Goal: Transaction & Acquisition: Purchase product/service

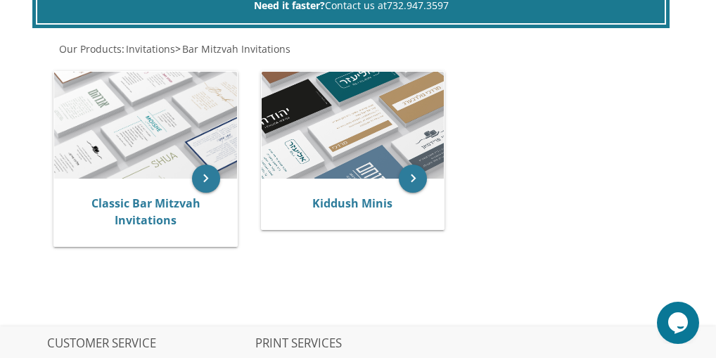
scroll to position [310, 0]
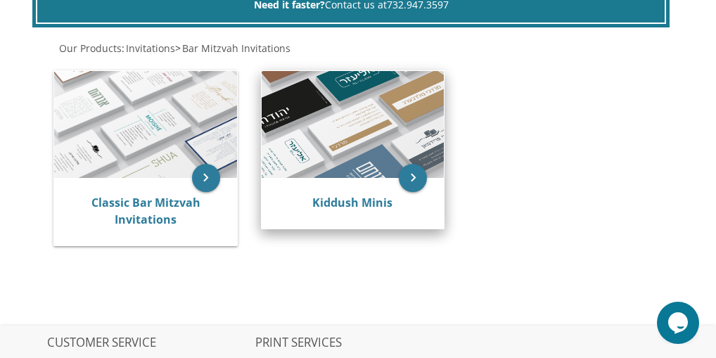
click at [342, 134] on img at bounding box center [353, 124] width 182 height 106
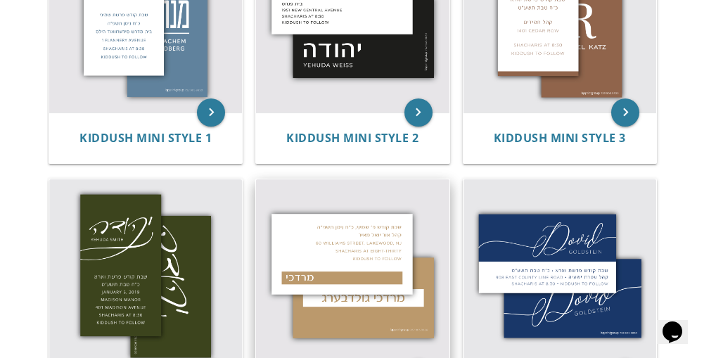
scroll to position [478, 0]
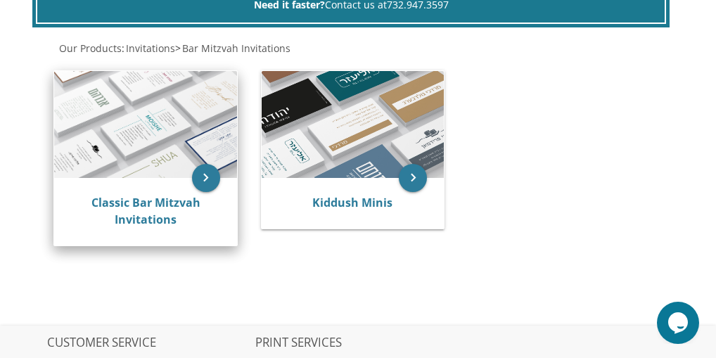
click at [137, 160] on img at bounding box center [145, 124] width 182 height 107
click at [170, 153] on img at bounding box center [145, 124] width 182 height 107
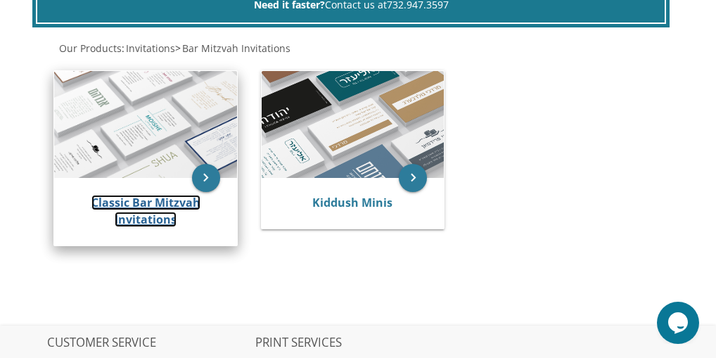
click at [171, 212] on link "Classic Bar Mitzvah Invitations" at bounding box center [145, 211] width 109 height 32
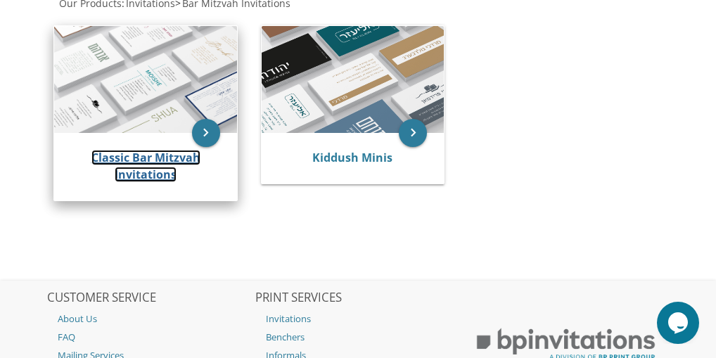
scroll to position [354, 0]
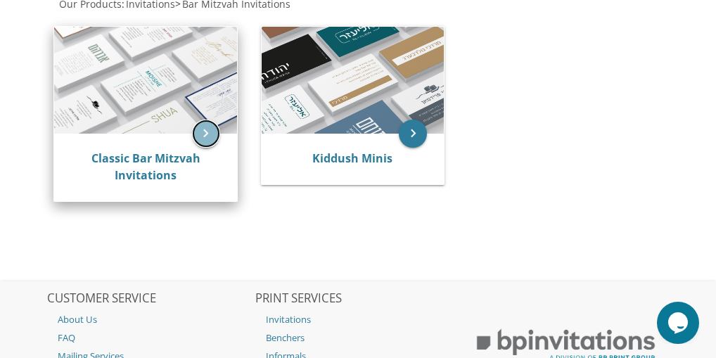
click at [192, 134] on icon "keyboard_arrow_right" at bounding box center [206, 134] width 28 height 28
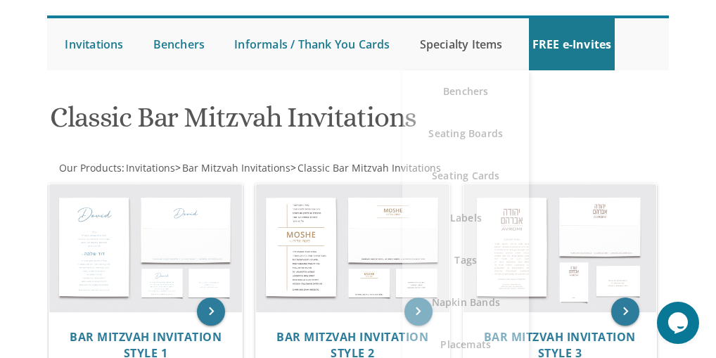
scroll to position [141, 0]
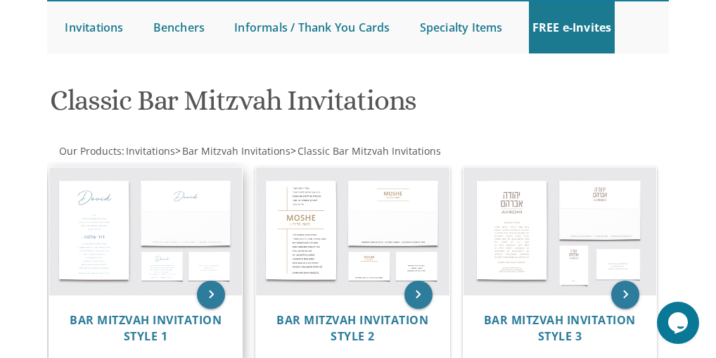
click at [160, 266] on img at bounding box center [145, 230] width 193 height 127
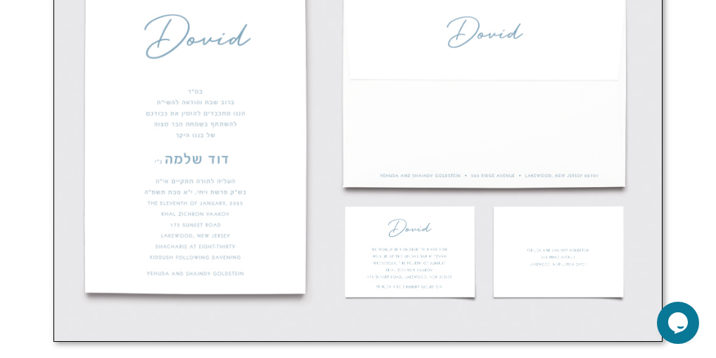
scroll to position [647, 0]
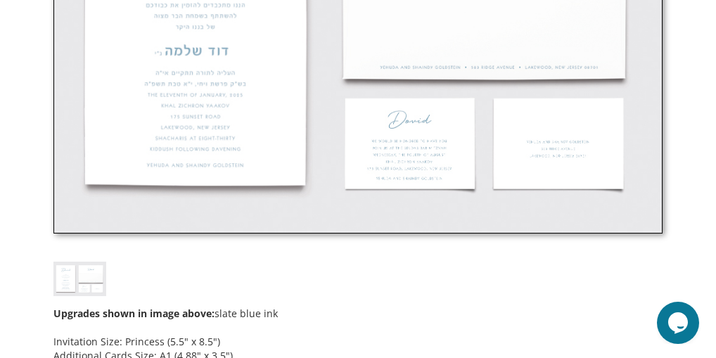
click at [417, 158] on img at bounding box center [358, 32] width 610 height 401
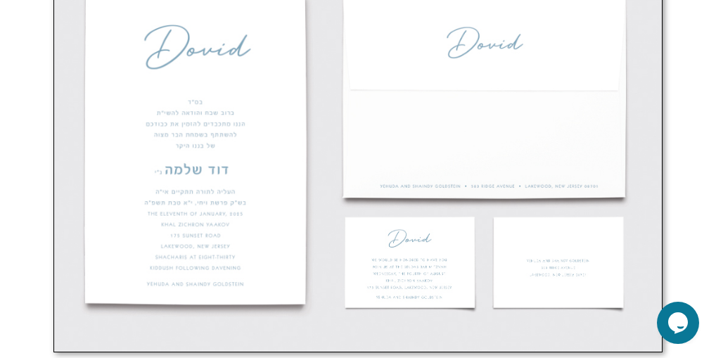
scroll to position [535, 0]
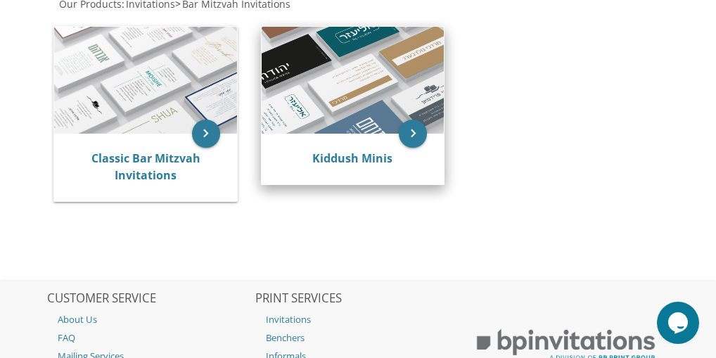
click at [325, 111] on img at bounding box center [353, 80] width 182 height 106
click at [412, 133] on icon "keyboard_arrow_right" at bounding box center [413, 134] width 28 height 28
click at [376, 159] on link "Kiddush Minis" at bounding box center [352, 158] width 80 height 15
click at [374, 160] on link "Kiddush Minis" at bounding box center [352, 158] width 80 height 15
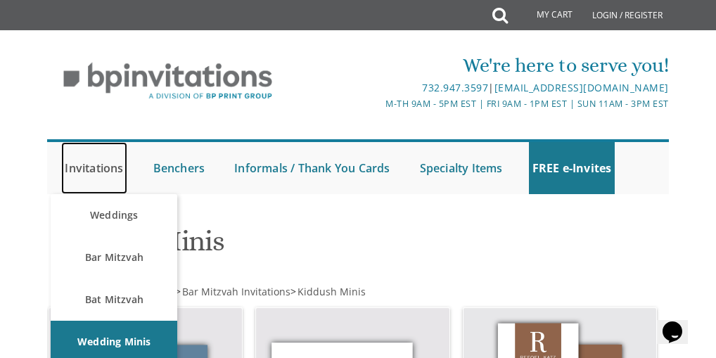
click at [90, 171] on link "Invitations" at bounding box center [93, 168] width 65 height 52
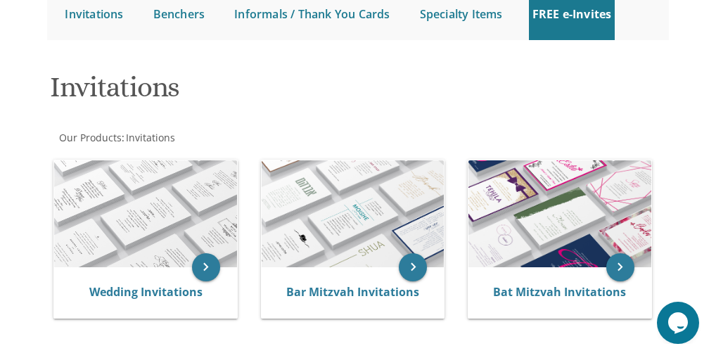
scroll to position [169, 0]
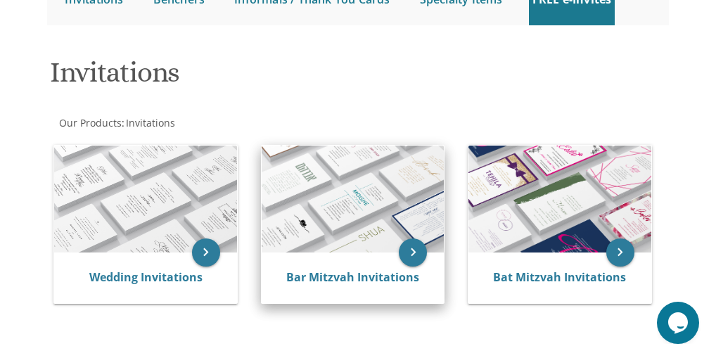
click at [326, 242] on img at bounding box center [353, 199] width 182 height 107
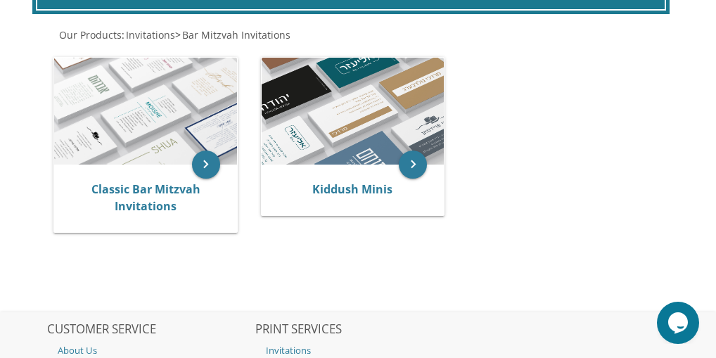
scroll to position [338, 0]
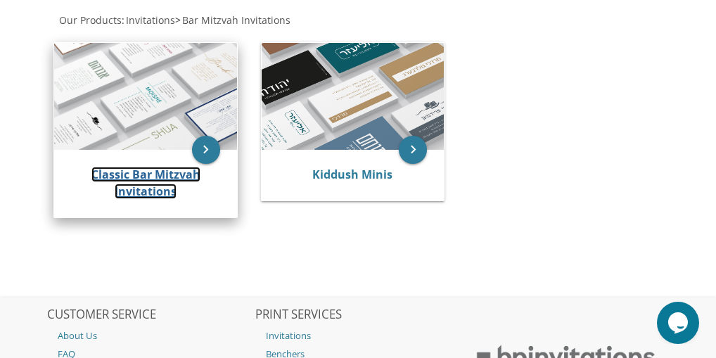
click at [156, 174] on link "Classic Bar Mitzvah Invitations" at bounding box center [145, 183] width 109 height 32
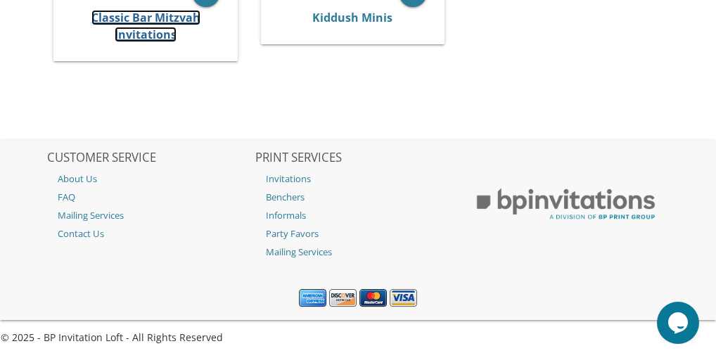
scroll to position [467, 0]
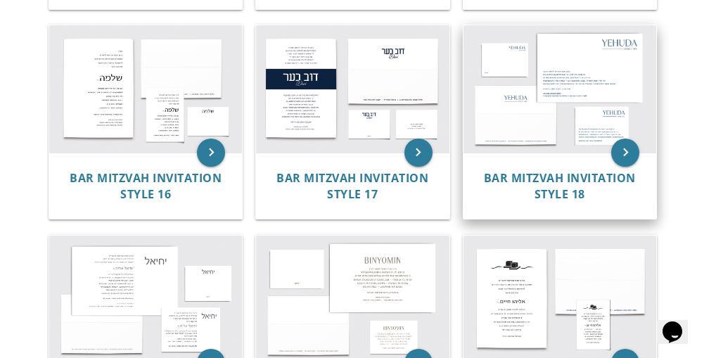
scroll to position [1379, 0]
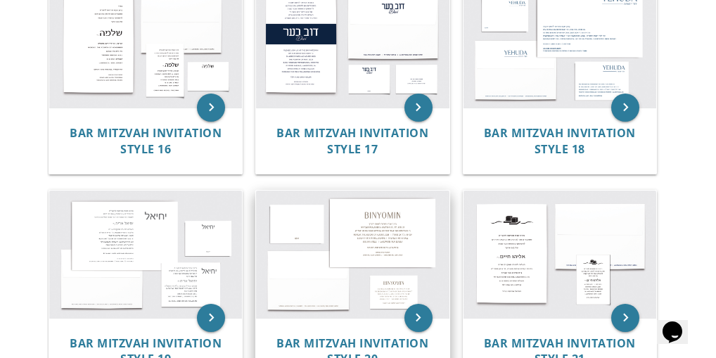
click at [302, 230] on img at bounding box center [352, 254] width 193 height 127
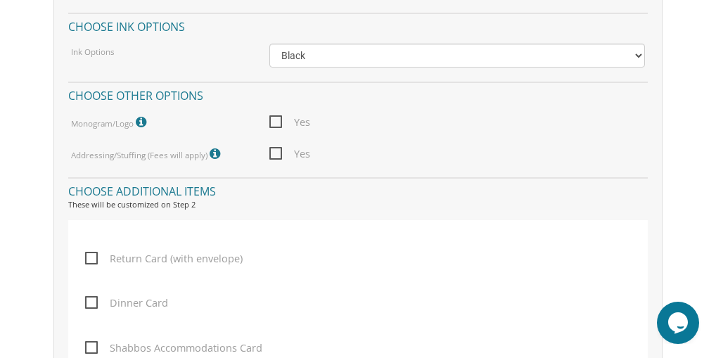
scroll to position [1323, 0]
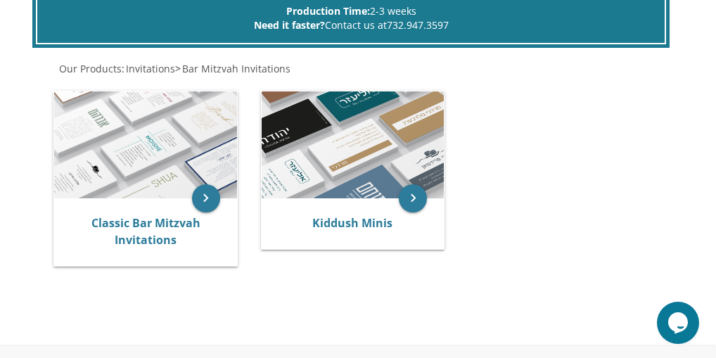
scroll to position [281, 0]
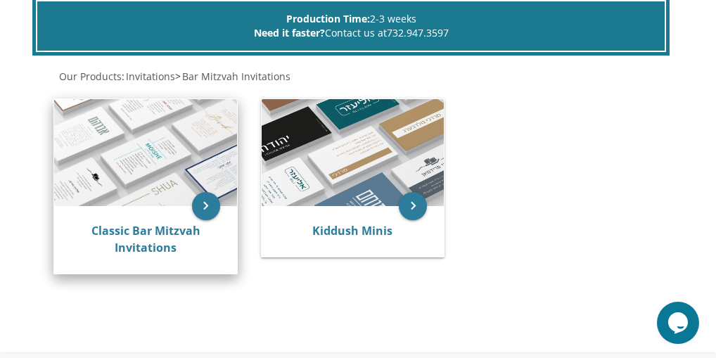
click at [190, 179] on img at bounding box center [145, 152] width 182 height 107
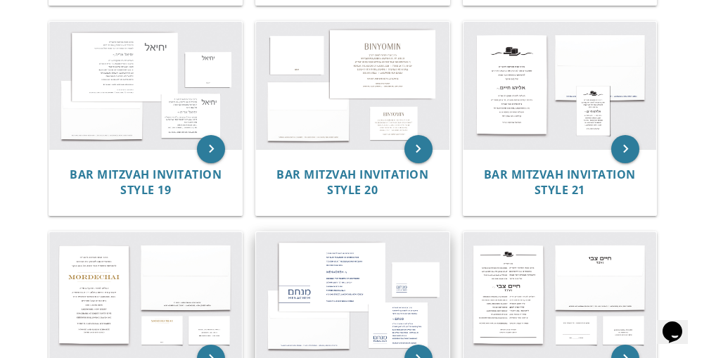
scroll to position [1407, 0]
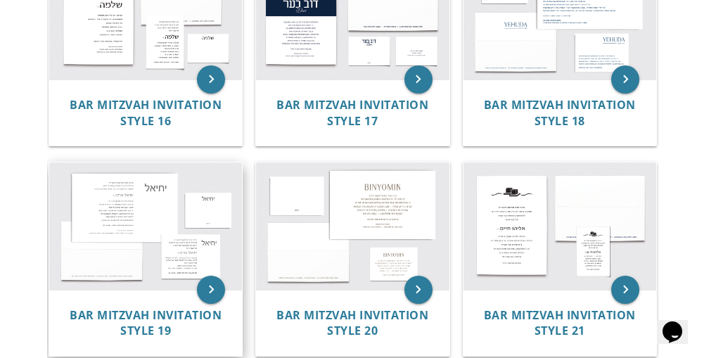
click at [203, 198] on img at bounding box center [145, 226] width 193 height 127
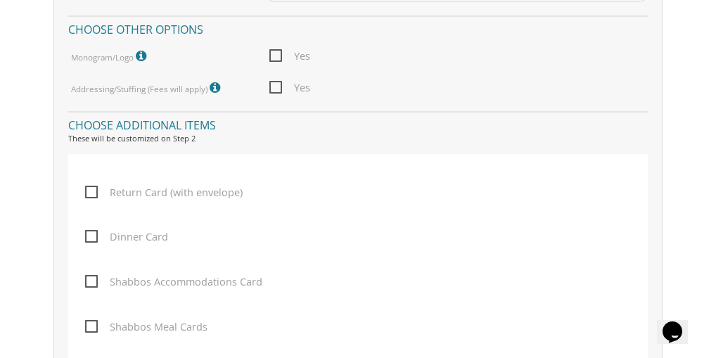
scroll to position [1323, 0]
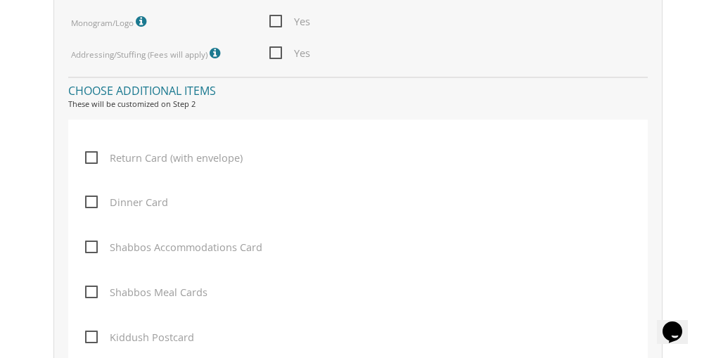
click at [89, 156] on span "Return Card (with envelope)" at bounding box center [164, 158] width 158 height 18
click at [89, 156] on input "Return Card (with envelope)" at bounding box center [89, 156] width 9 height 9
checkbox input "true"
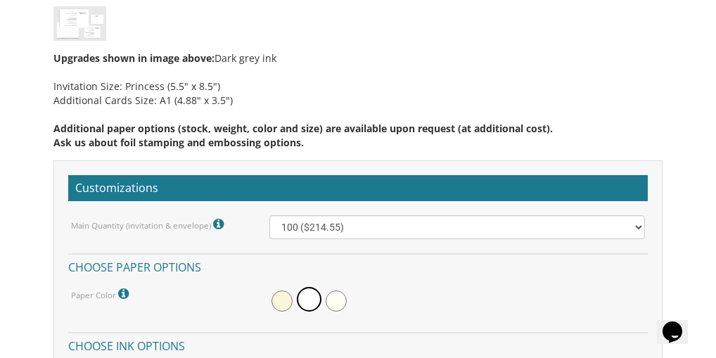
scroll to position [816, 0]
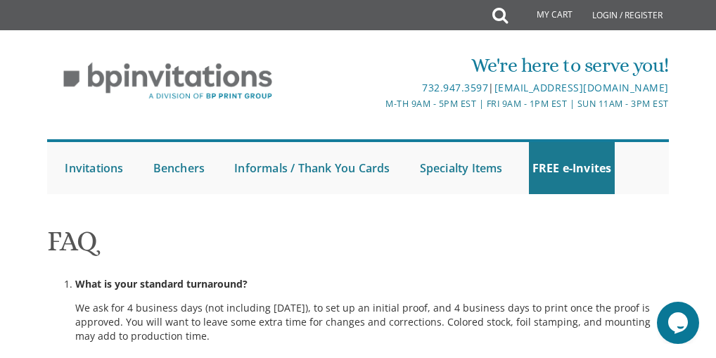
scroll to position [478, 0]
